Goal: Entertainment & Leisure: Browse casually

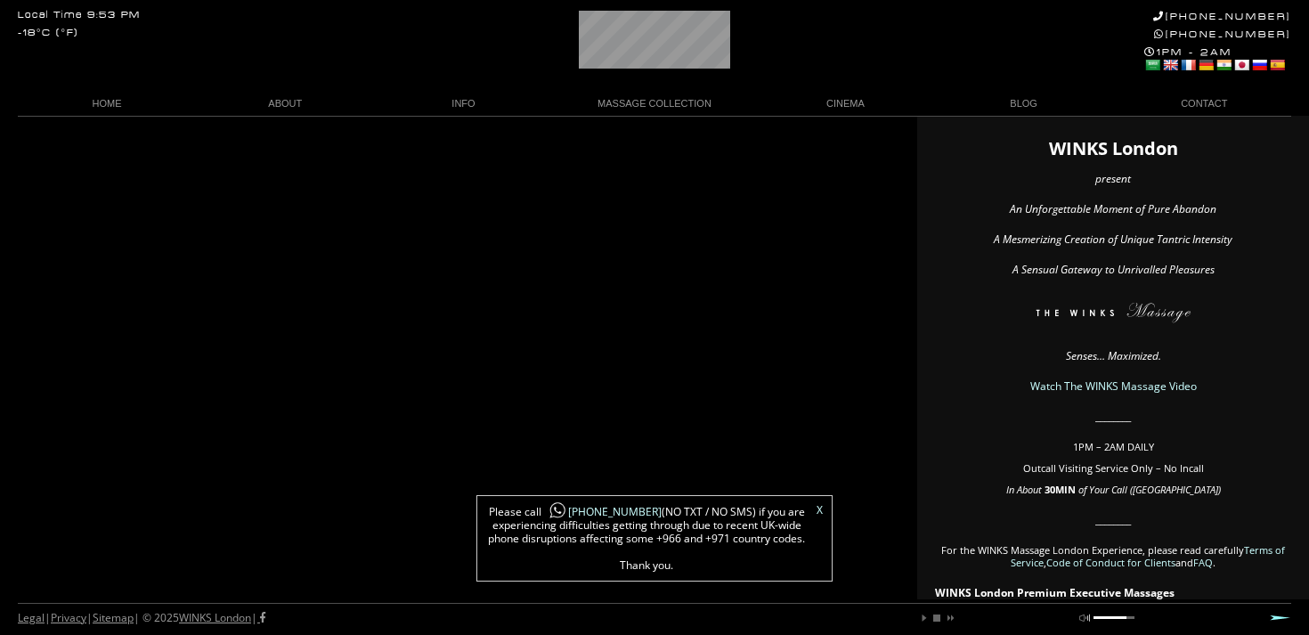
click at [818, 501] on div "X Please call +44 788 959 8888 (NO TXT / NO SMS) if you are experiencing diffic…" at bounding box center [654, 538] width 356 height 86
click at [820, 506] on link "X" at bounding box center [819, 510] width 6 height 11
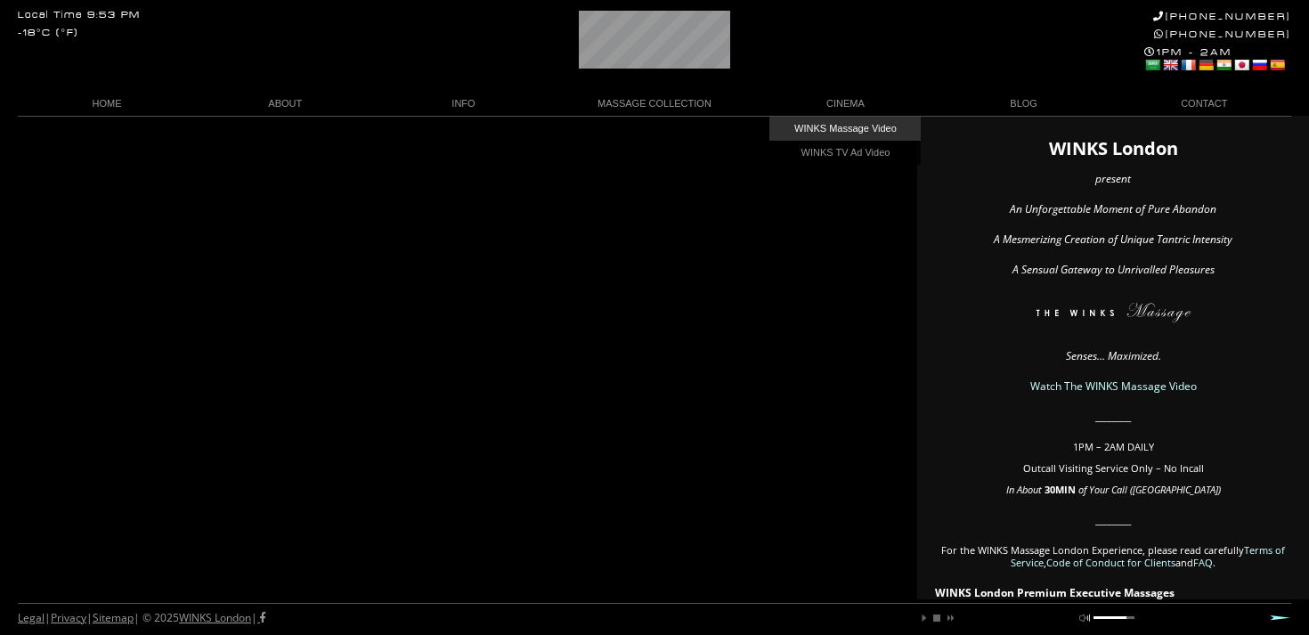
click at [862, 131] on link "WINKS Massage Video" at bounding box center [844, 129] width 151 height 24
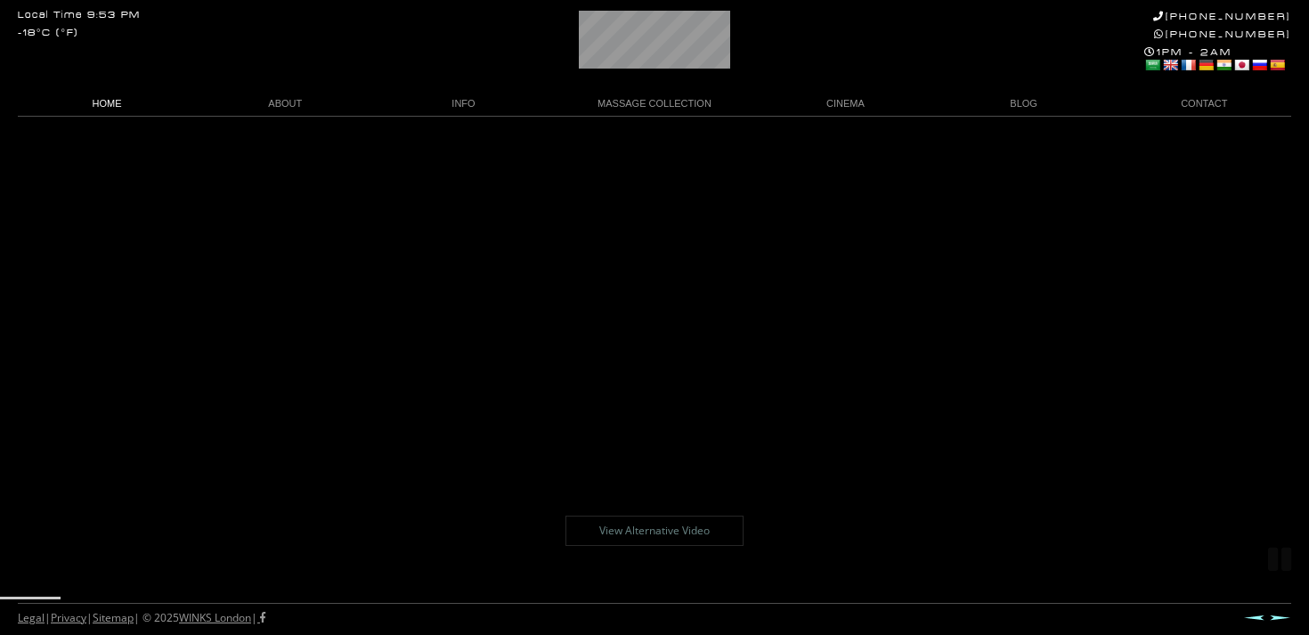
click at [118, 96] on link "HOME" at bounding box center [107, 104] width 178 height 24
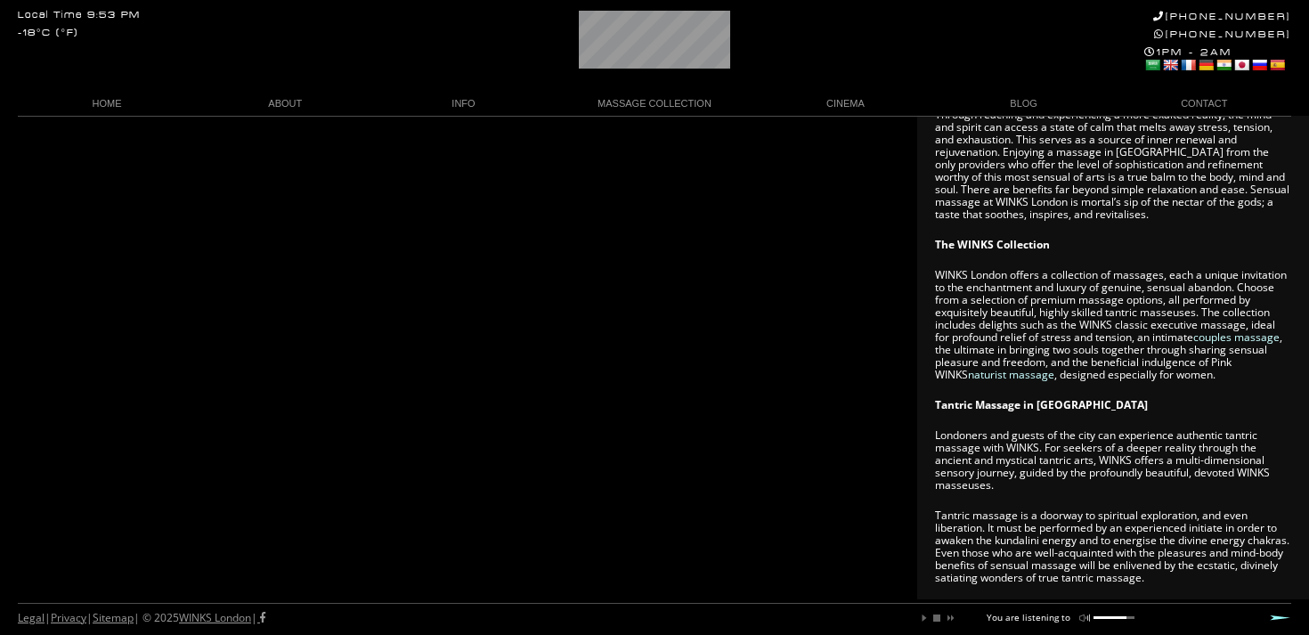
scroll to position [0, 88]
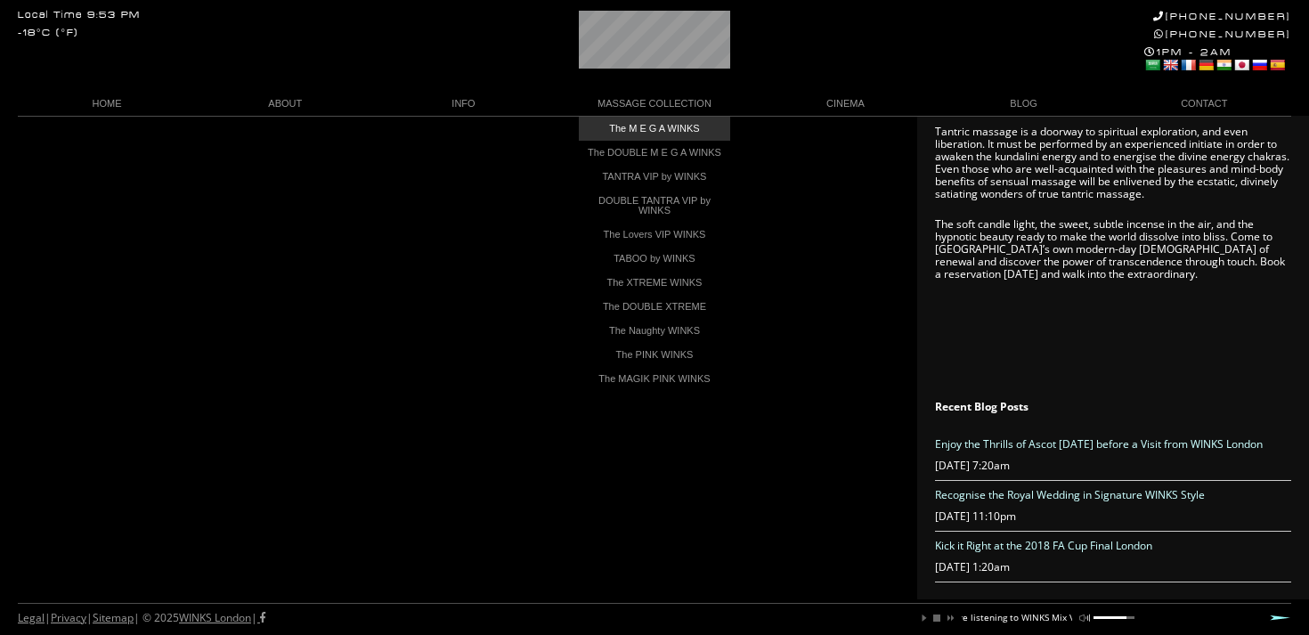
click at [631, 129] on link "The M E G A WINKS" at bounding box center [654, 129] width 151 height 24
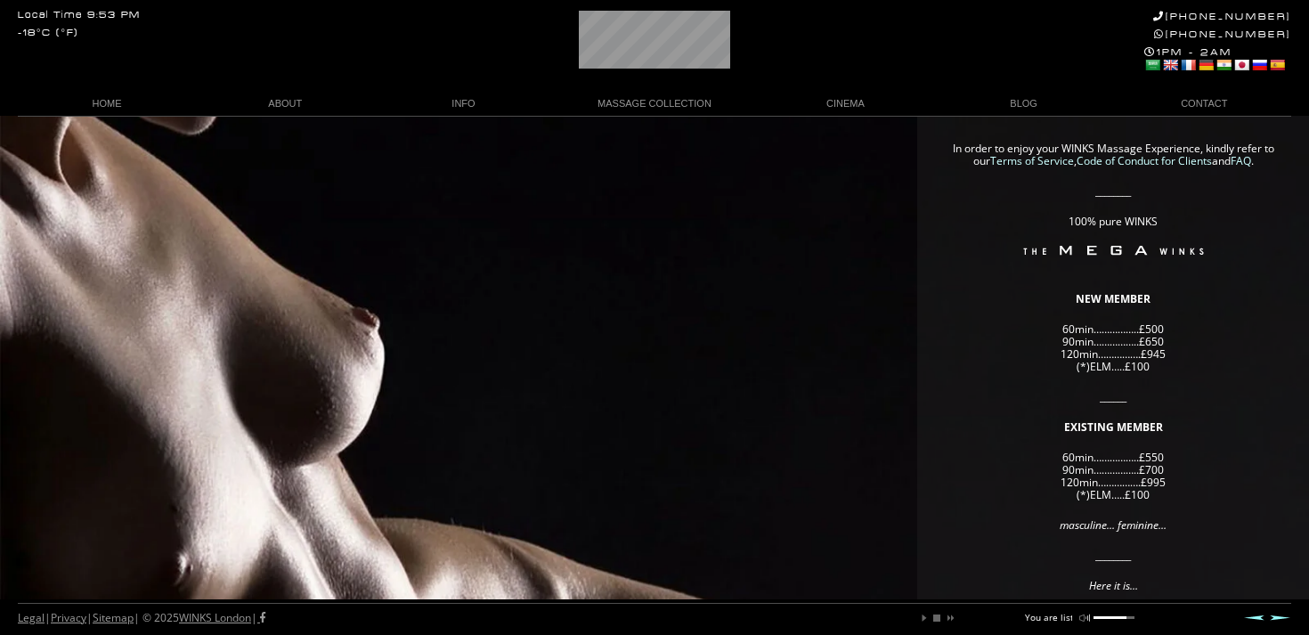
scroll to position [0, 50]
